Goal: Share content

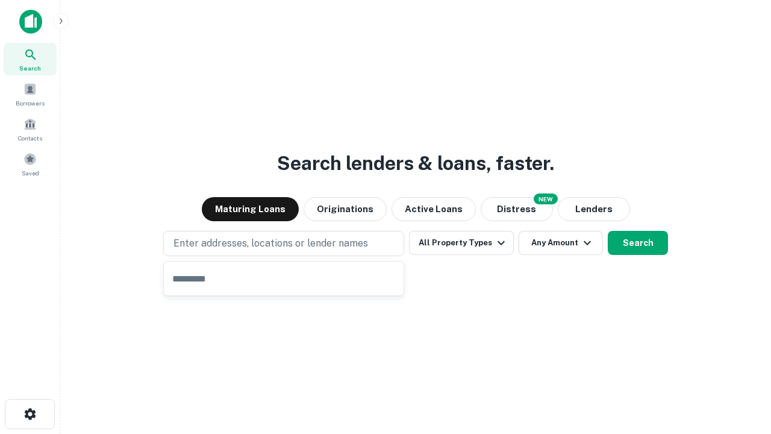
type input "**********"
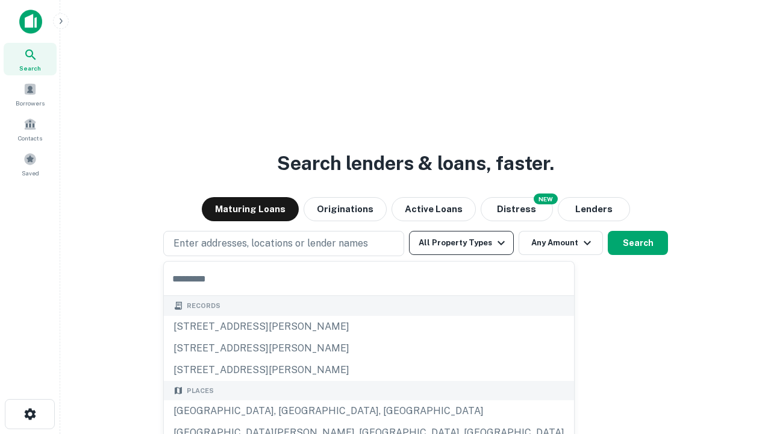
click at [461, 243] on button "All Property Types" at bounding box center [461, 243] width 105 height 24
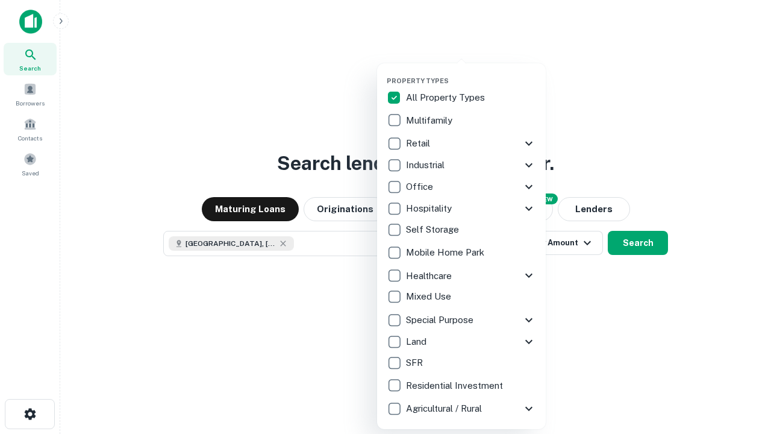
click at [471, 73] on button "button" at bounding box center [471, 73] width 169 height 1
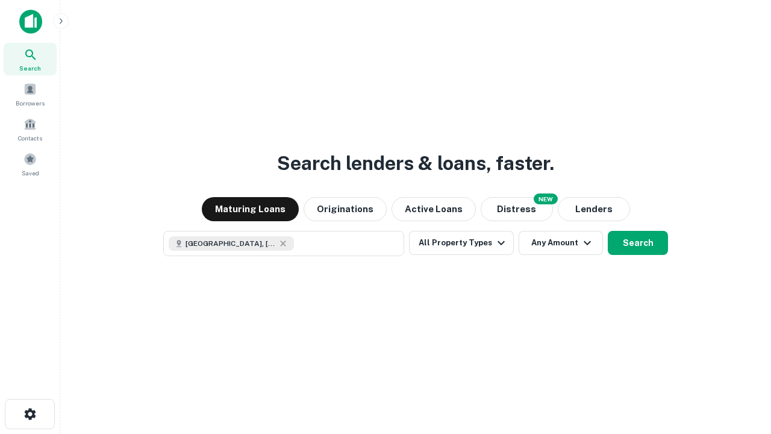
scroll to position [19, 0]
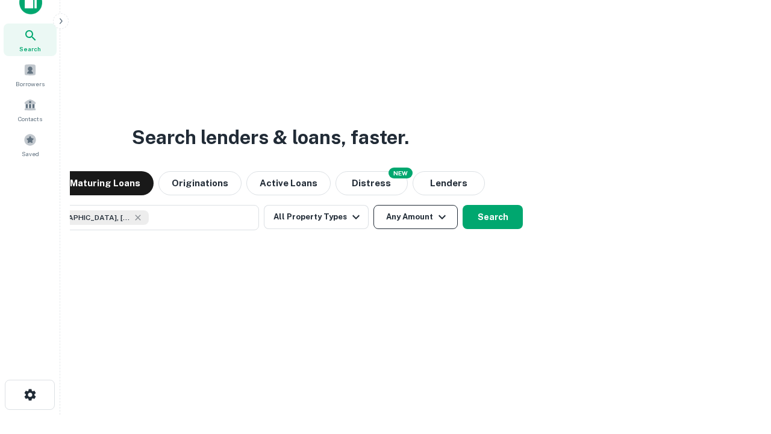
click at [373, 205] on button "Any Amount" at bounding box center [415, 217] width 84 height 24
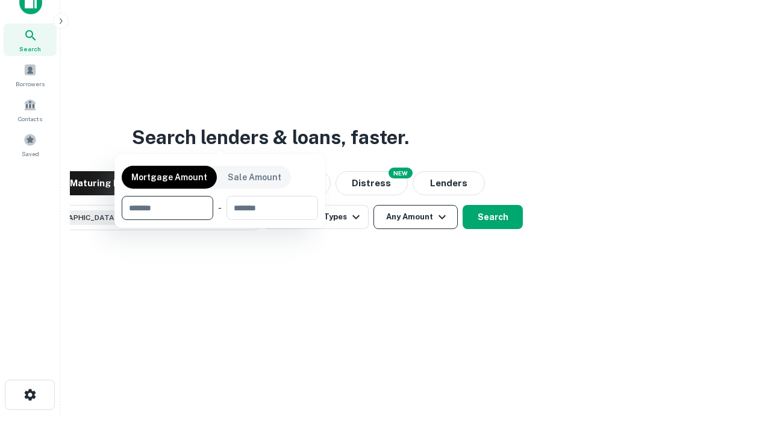
scroll to position [87, 341]
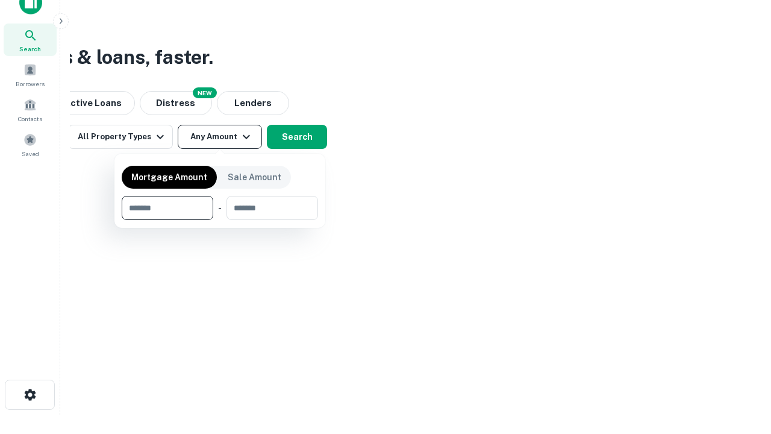
type input "*******"
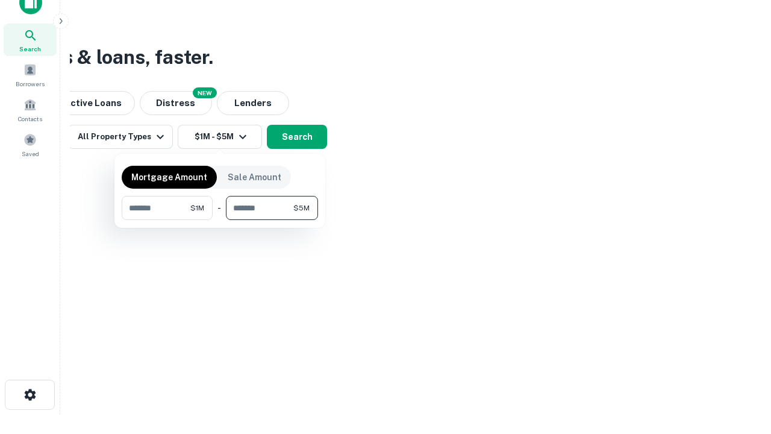
type input "*******"
click at [220, 220] on button "button" at bounding box center [220, 220] width 196 height 1
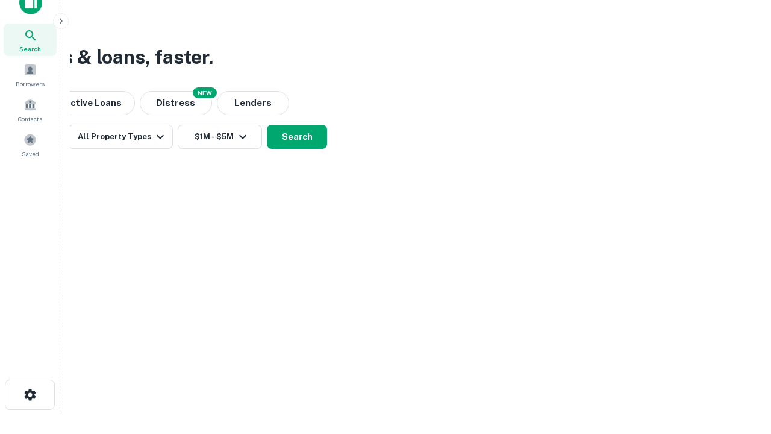
scroll to position [19, 0]
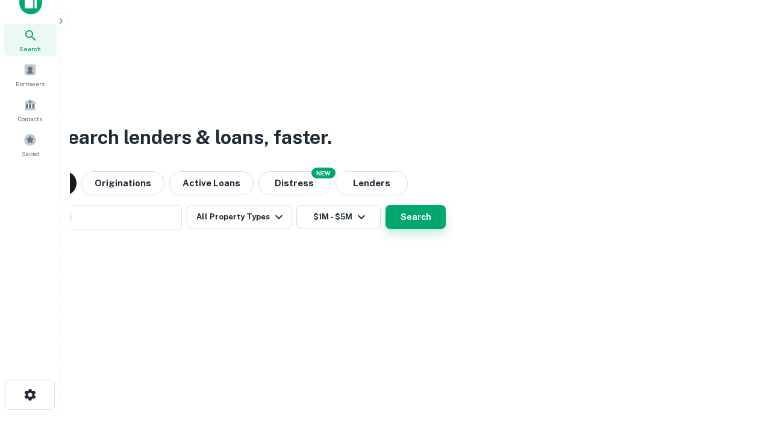
click at [386, 205] on button "Search" at bounding box center [416, 217] width 60 height 24
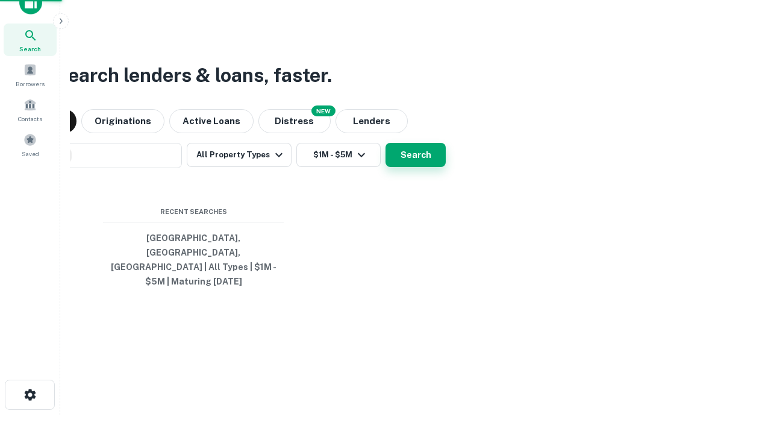
scroll to position [39, 341]
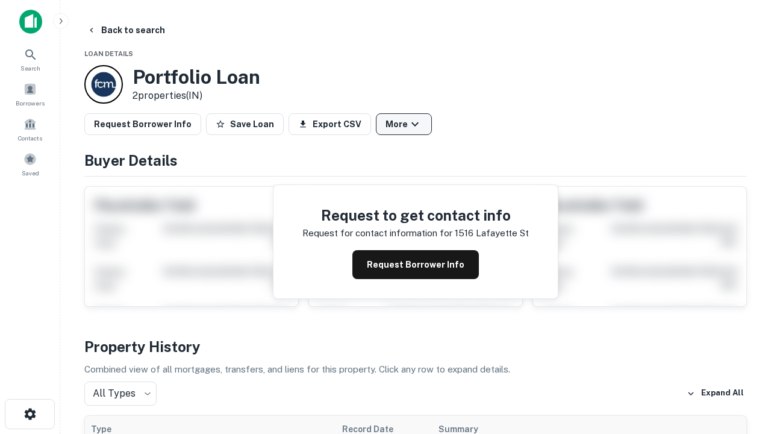
click at [404, 124] on button "More" at bounding box center [404, 124] width 56 height 22
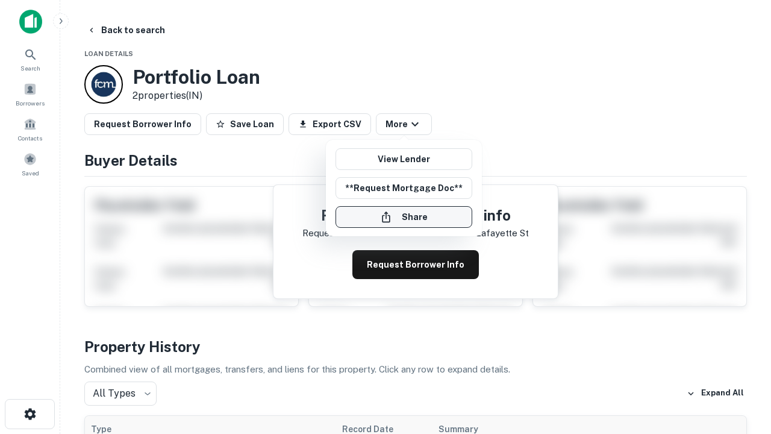
click at [404, 217] on button "Share" at bounding box center [404, 217] width 137 height 22
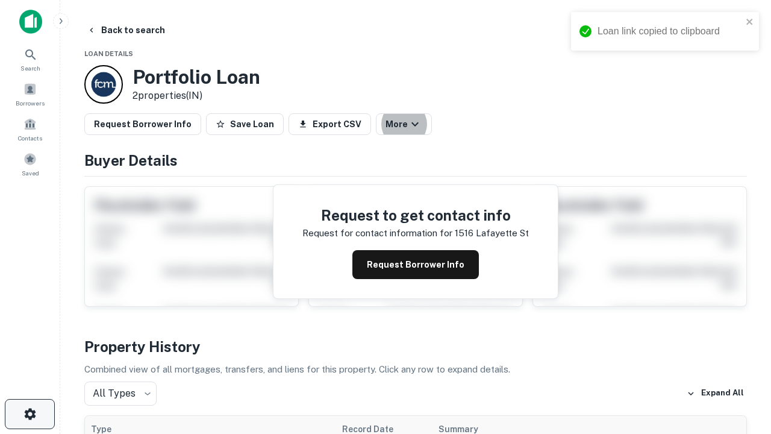
click at [30, 414] on icon "button" at bounding box center [30, 414] width 14 height 14
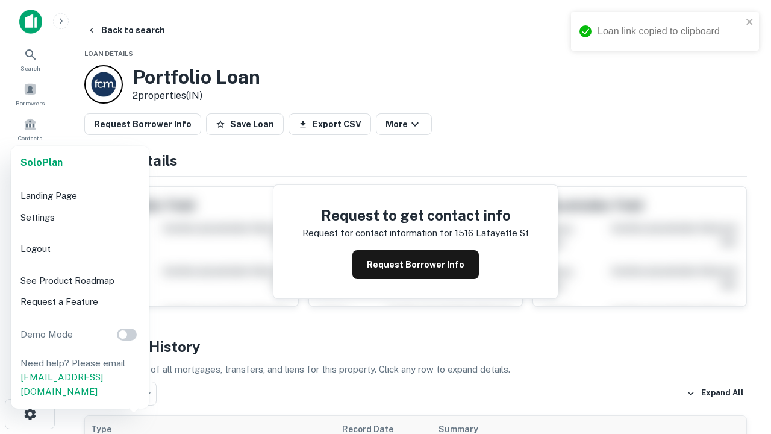
click at [80, 248] on li "Logout" at bounding box center [80, 249] width 129 height 22
